Goal: Task Accomplishment & Management: Complete application form

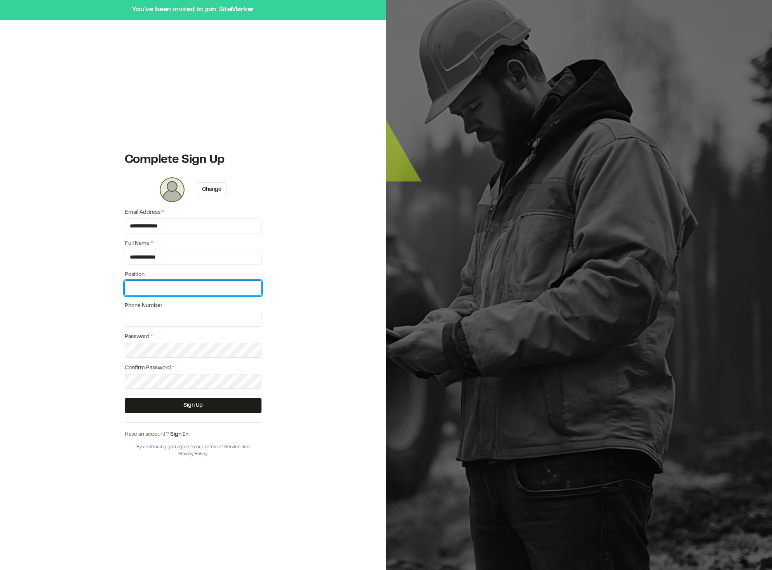
click at [229, 293] on input "Position" at bounding box center [193, 288] width 137 height 15
click at [286, 270] on div "**********" at bounding box center [193, 295] width 386 height 590
click at [228, 286] on input "Position" at bounding box center [193, 288] width 137 height 15
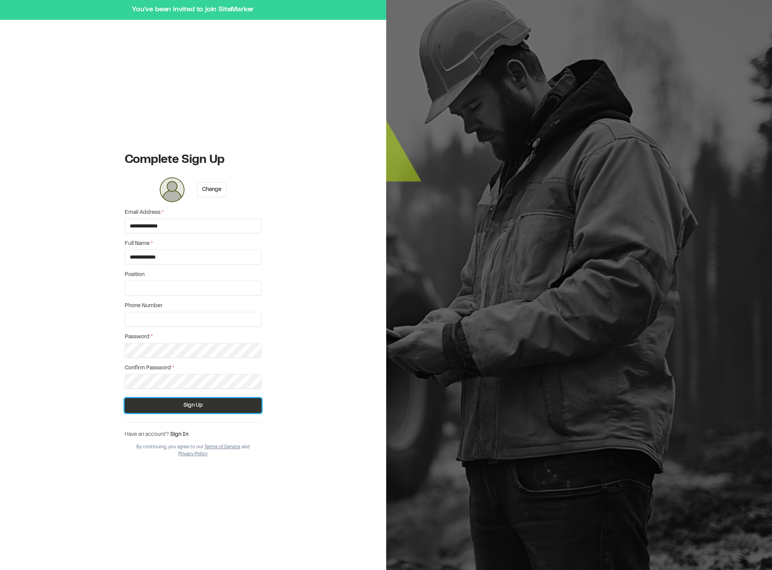
click at [211, 400] on button "Sign Up" at bounding box center [193, 405] width 137 height 15
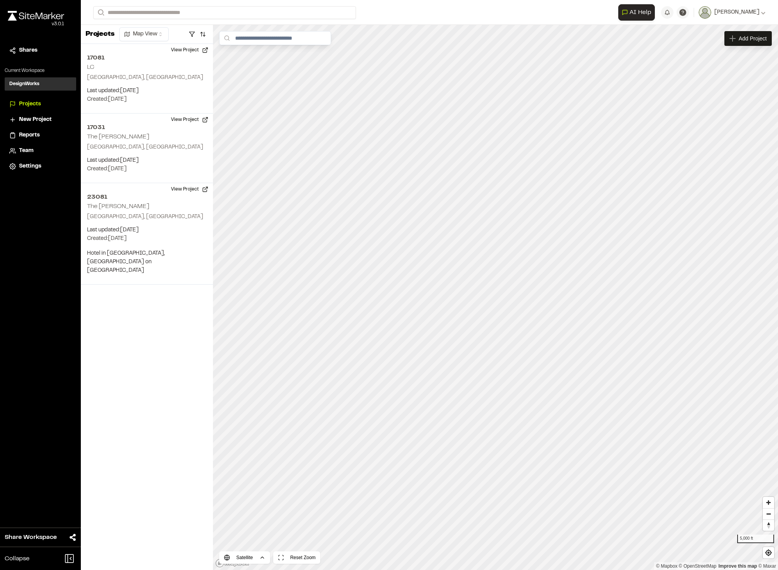
click at [38, 102] on span "Projects" at bounding box center [30, 104] width 22 height 9
click at [34, 120] on span "New Project" at bounding box center [35, 119] width 33 height 9
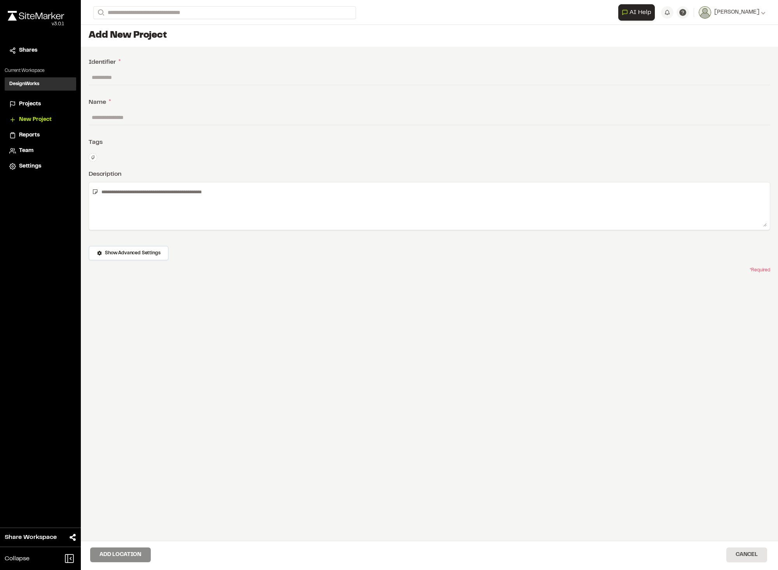
click at [43, 134] on div "Reports" at bounding box center [45, 135] width 52 height 9
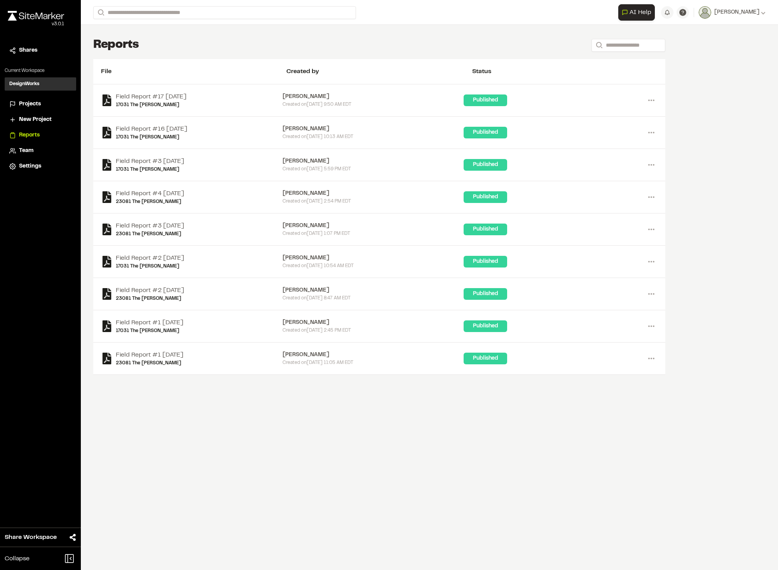
click at [23, 151] on span "Team" at bounding box center [26, 151] width 14 height 9
